Goal: Check status: Check status

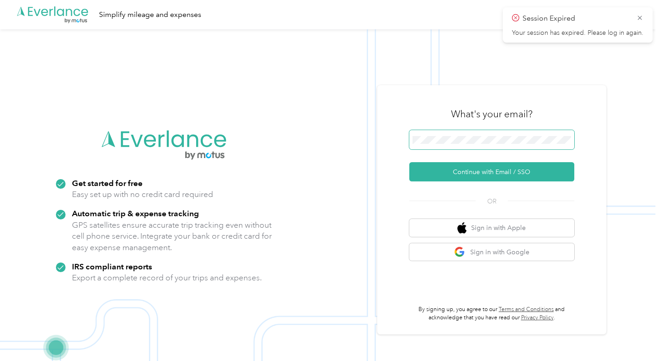
click at [476, 148] on span at bounding box center [492, 139] width 165 height 19
click at [475, 145] on span at bounding box center [492, 139] width 165 height 19
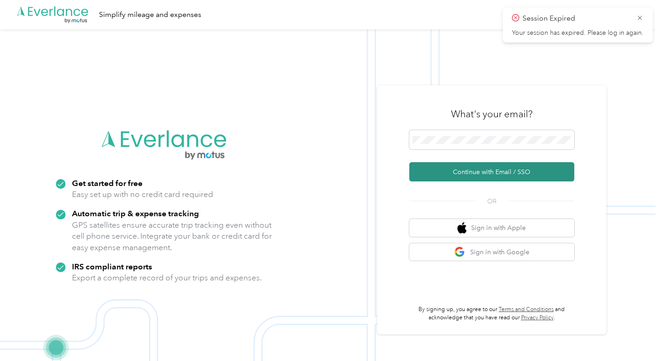
click at [498, 167] on button "Continue with Email / SSO" at bounding box center [492, 171] width 165 height 19
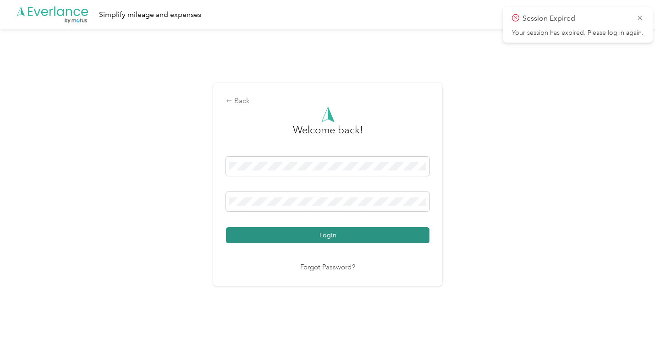
click at [328, 236] on button "Login" at bounding box center [328, 235] width 204 height 16
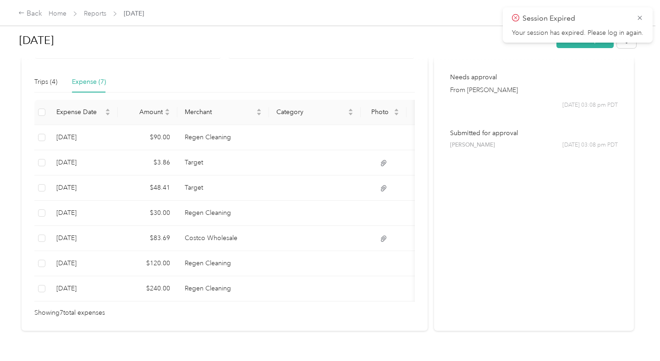
scroll to position [218, 0]
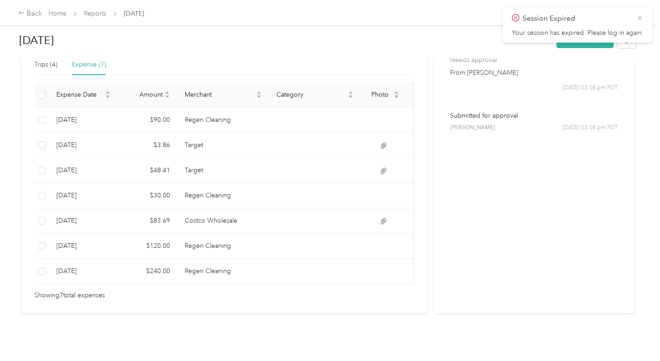
click at [641, 18] on icon at bounding box center [640, 18] width 4 height 4
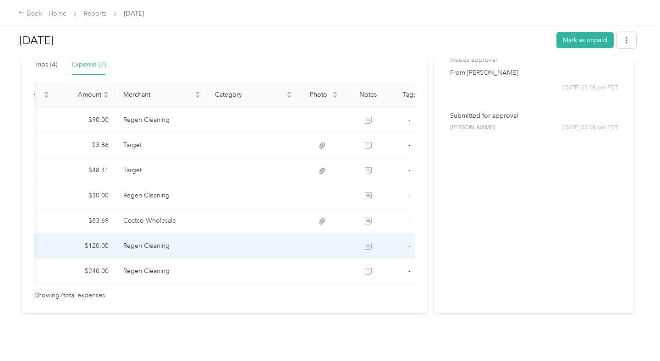
scroll to position [0, 71]
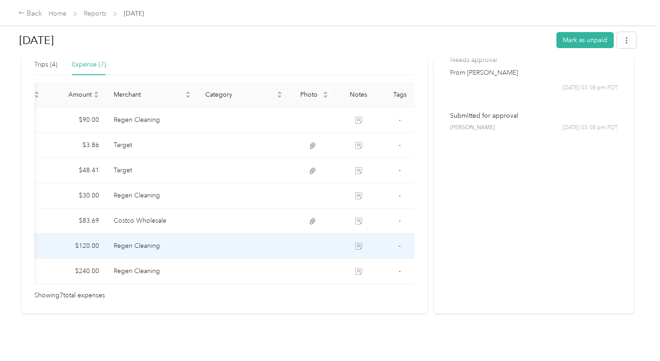
click at [355, 249] on icon at bounding box center [358, 247] width 6 height 6
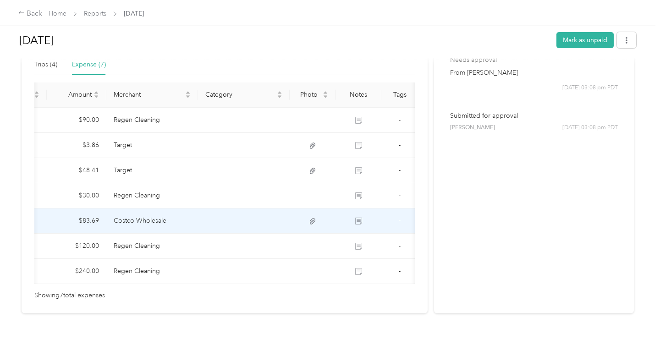
scroll to position [0, 0]
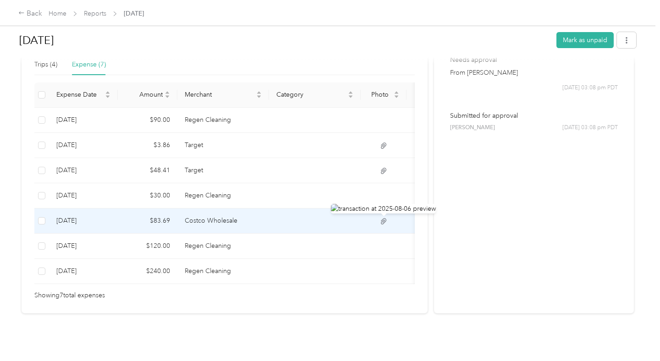
click at [384, 219] on icon at bounding box center [384, 221] width 8 height 8
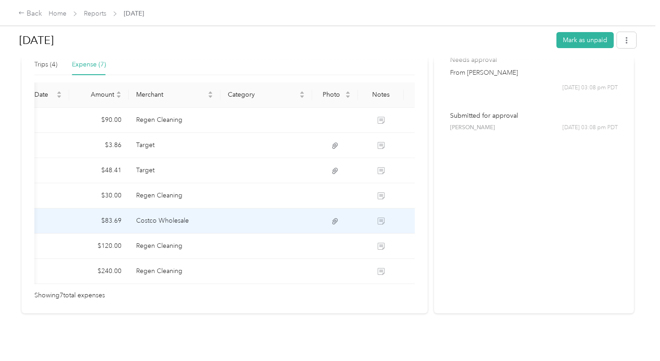
scroll to position [0, 71]
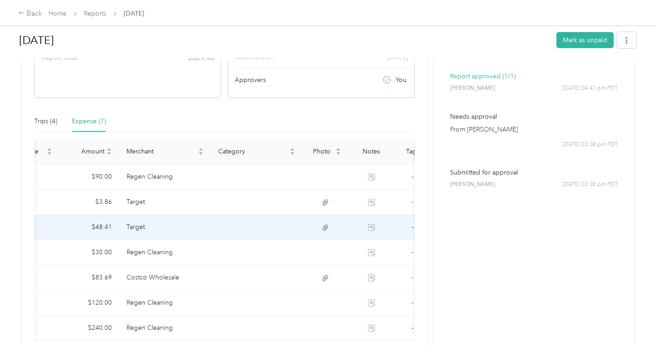
scroll to position [0, 71]
